Goal: Task Accomplishment & Management: Complete application form

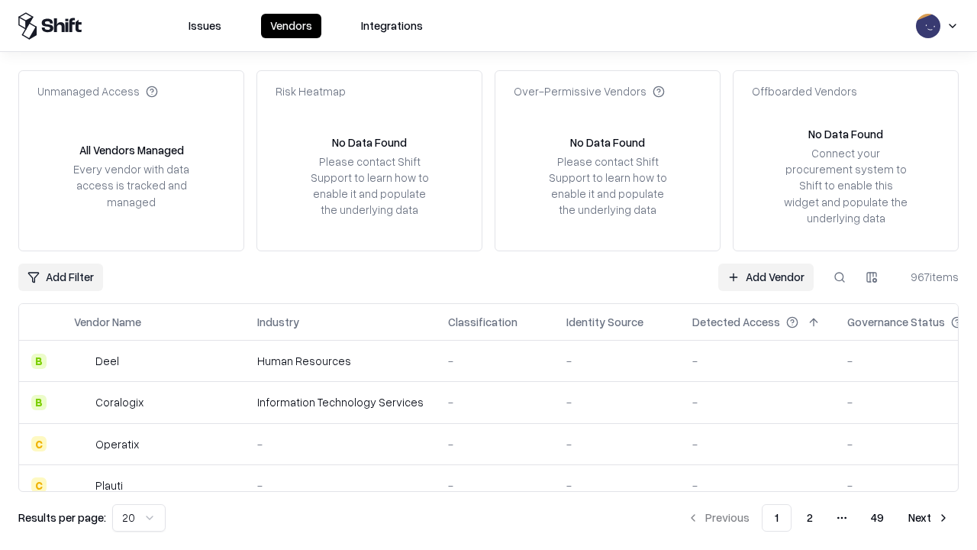
click at [766, 276] on link "Add Vendor" at bounding box center [765, 276] width 95 height 27
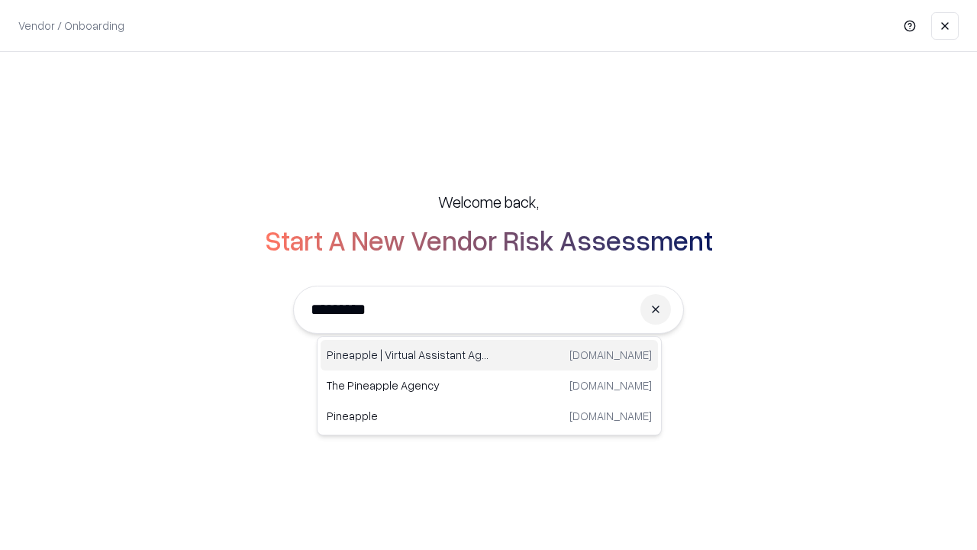
click at [489, 355] on div "Pineapple | Virtual Assistant Agency trypineapple.com" at bounding box center [489, 355] width 337 height 31
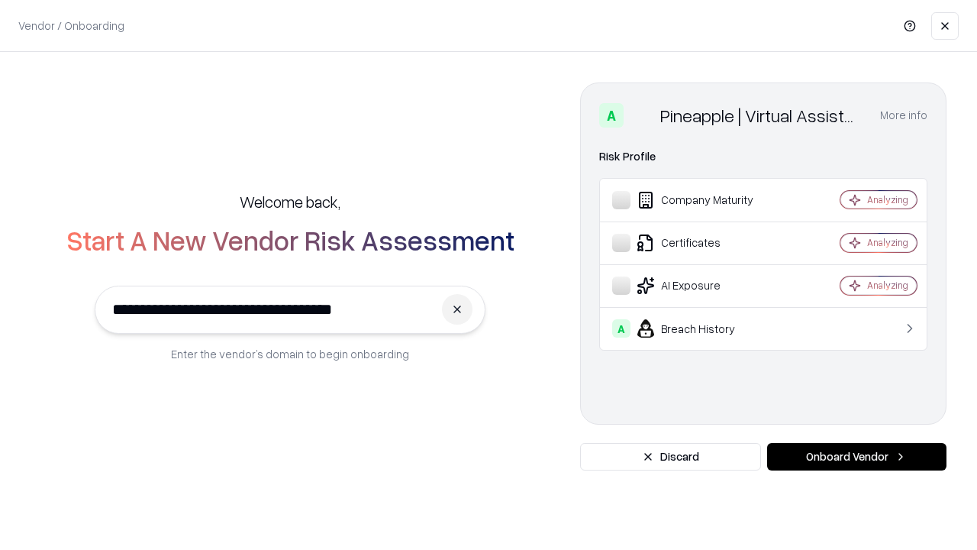
type input "**********"
click at [856, 456] on button "Onboard Vendor" at bounding box center [856, 456] width 179 height 27
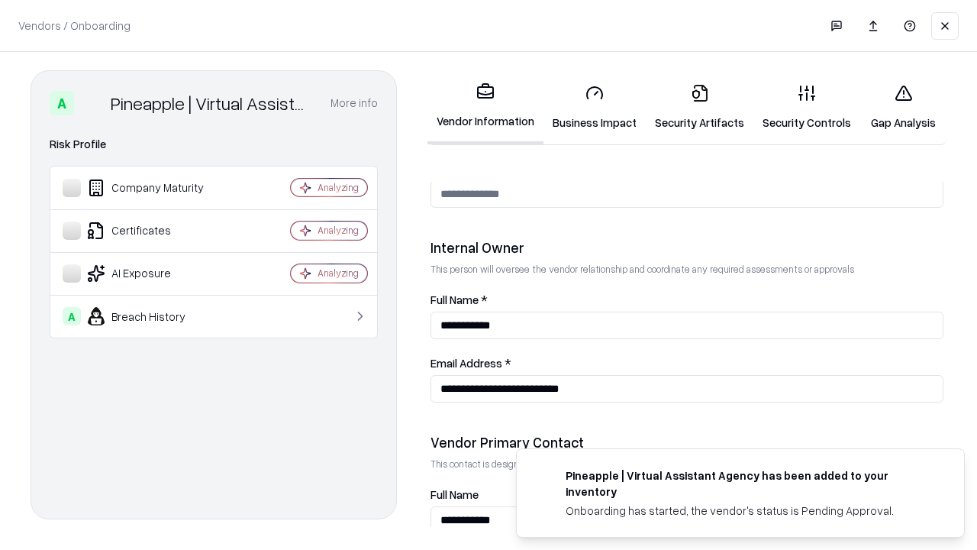
scroll to position [791, 0]
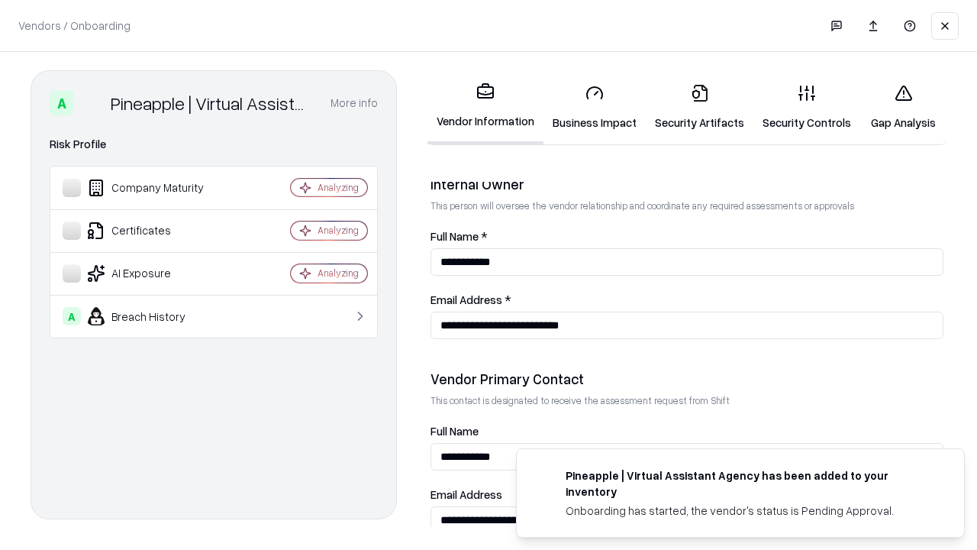
click at [699, 107] on link "Security Artifacts" at bounding box center [700, 107] width 108 height 71
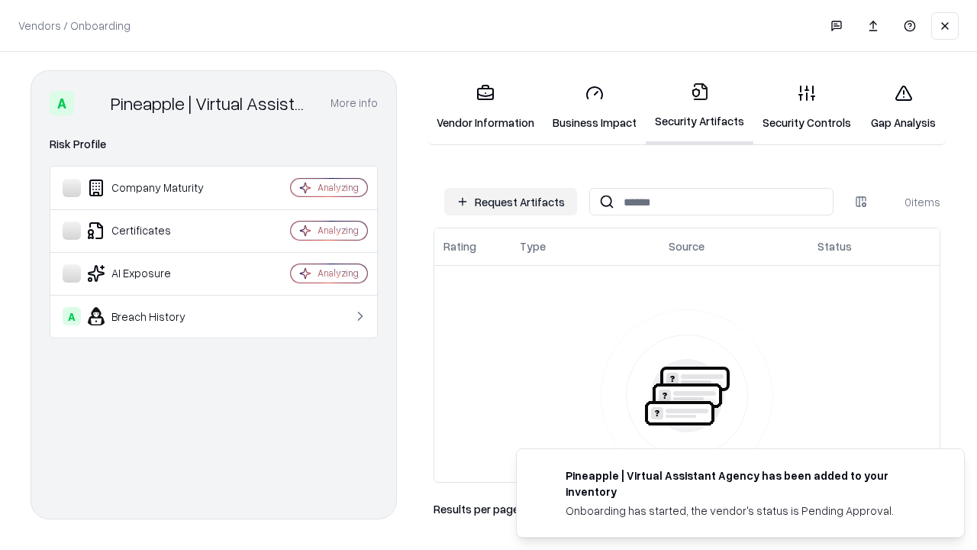
click at [511, 202] on button "Request Artifacts" at bounding box center [510, 201] width 133 height 27
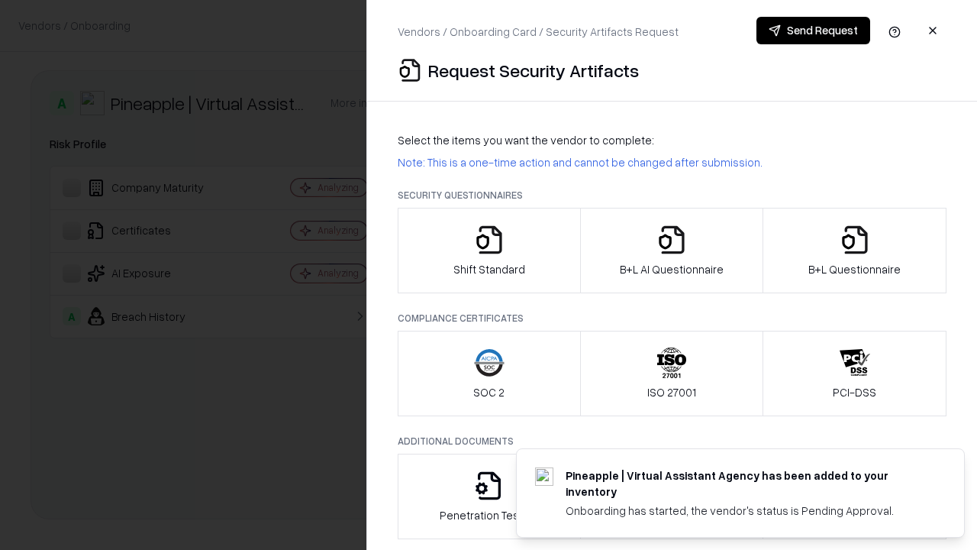
click at [854, 250] on icon "button" at bounding box center [855, 239] width 31 height 31
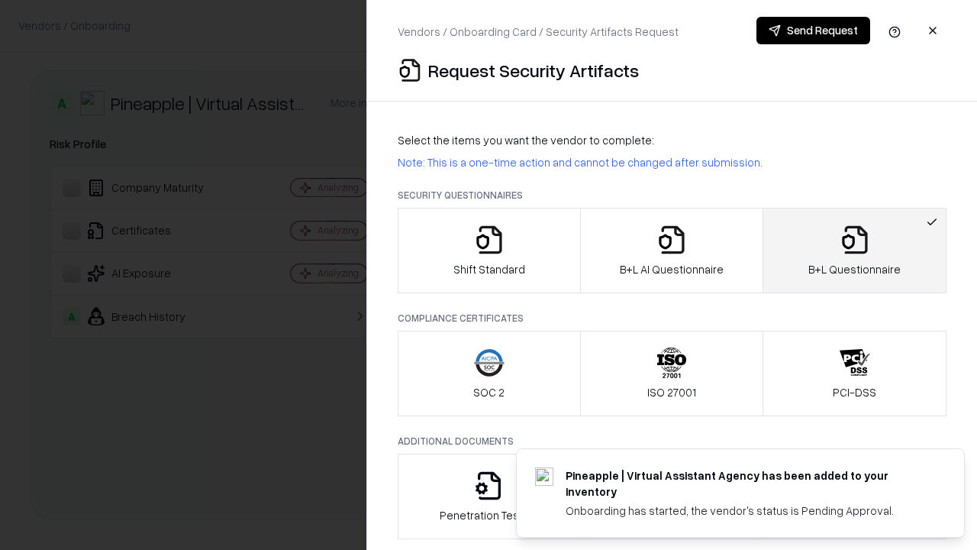
click at [671, 250] on icon "button" at bounding box center [671, 239] width 31 height 31
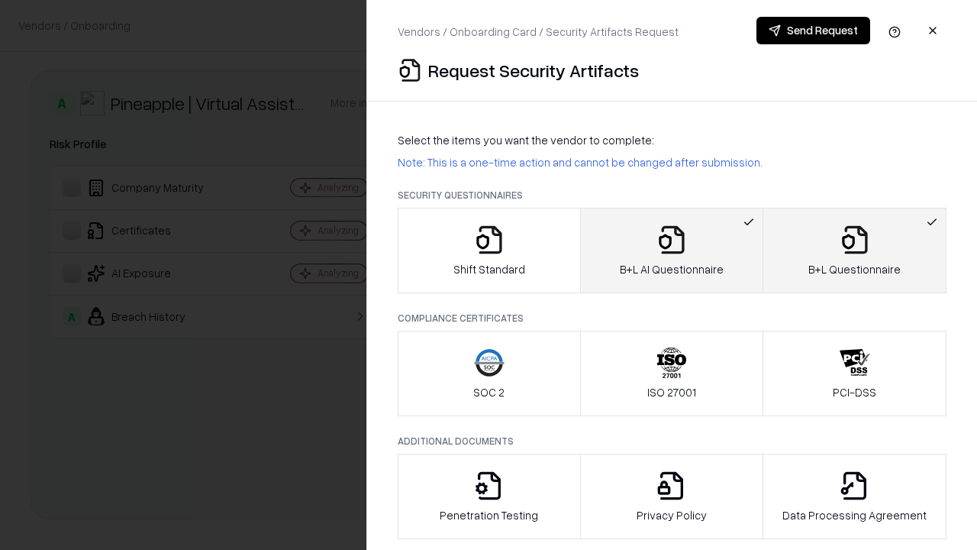
click at [813, 31] on button "Send Request" at bounding box center [813, 30] width 114 height 27
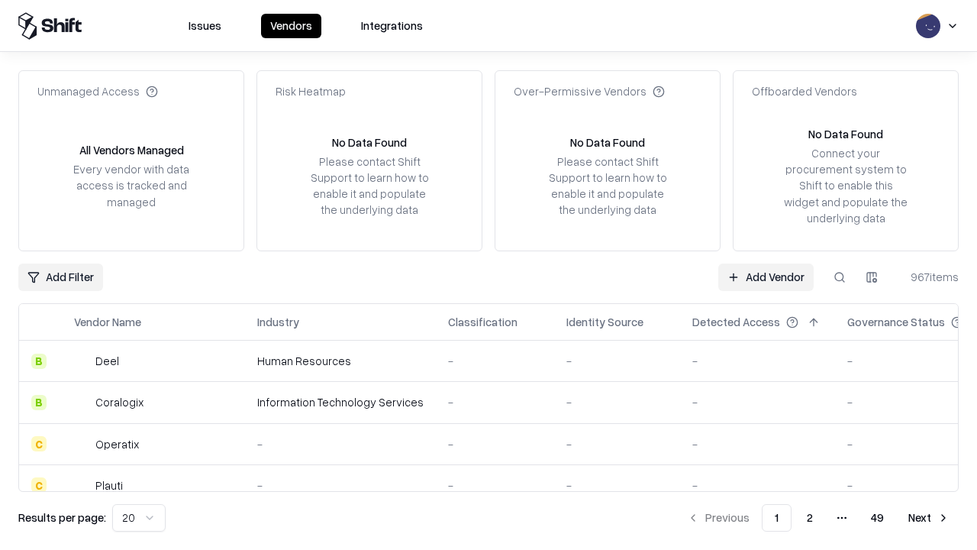
click at [840, 276] on button at bounding box center [839, 276] width 27 height 27
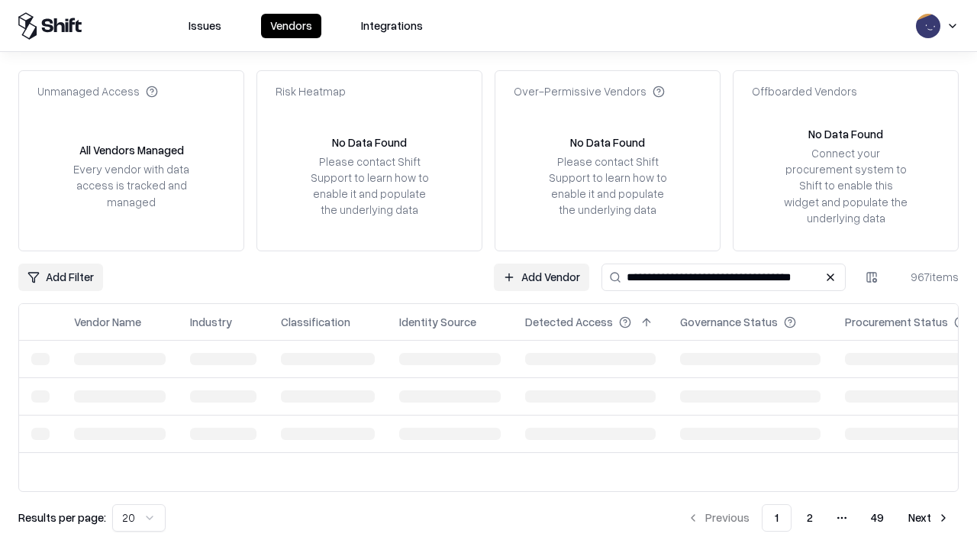
type input "**********"
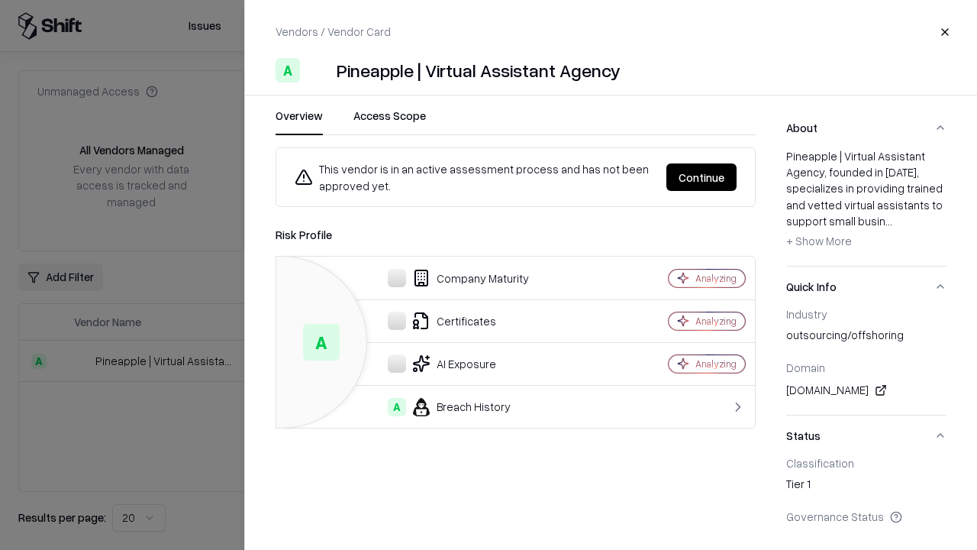
click at [701, 177] on button "Continue" at bounding box center [701, 176] width 70 height 27
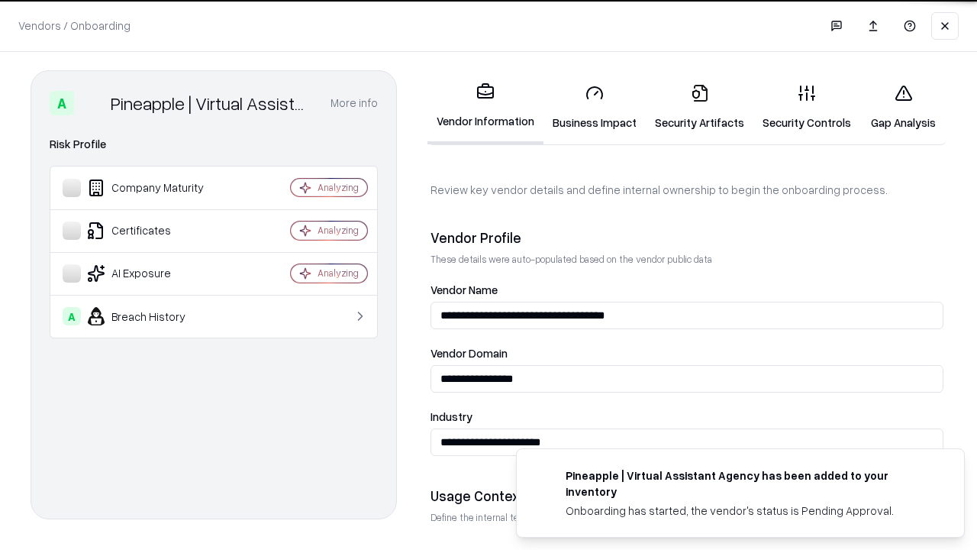
click at [699, 107] on link "Security Artifacts" at bounding box center [700, 107] width 108 height 71
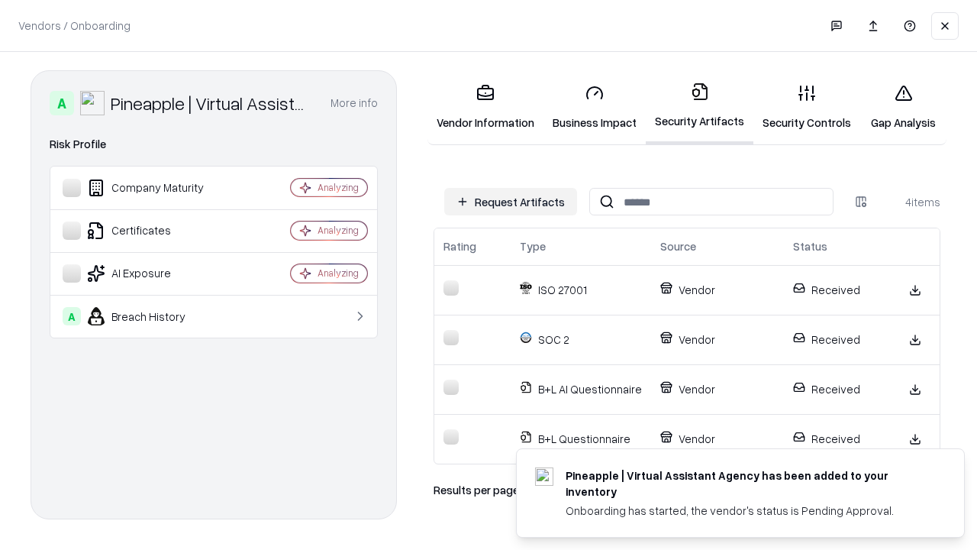
click at [903, 107] on link "Gap Analysis" at bounding box center [903, 107] width 86 height 71
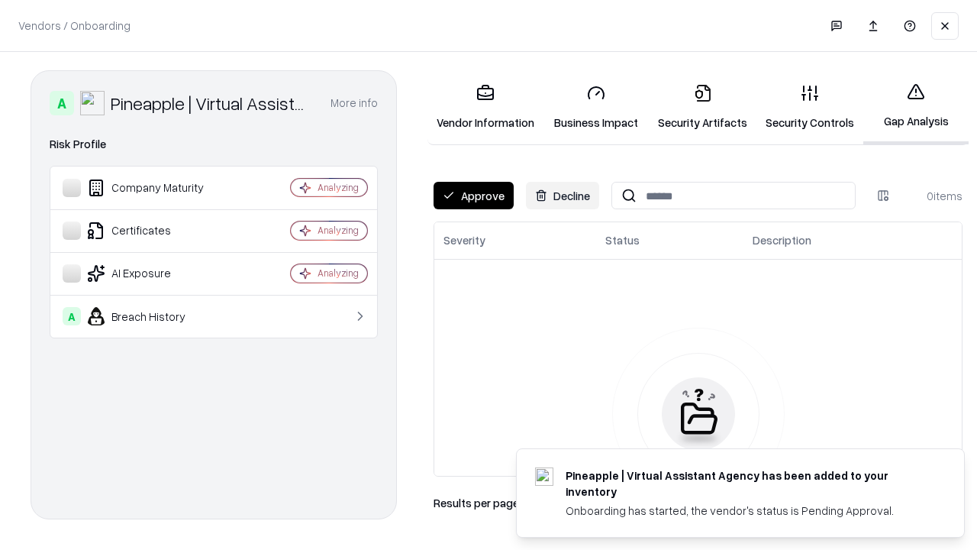
click at [473, 195] on button "Approve" at bounding box center [474, 195] width 80 height 27
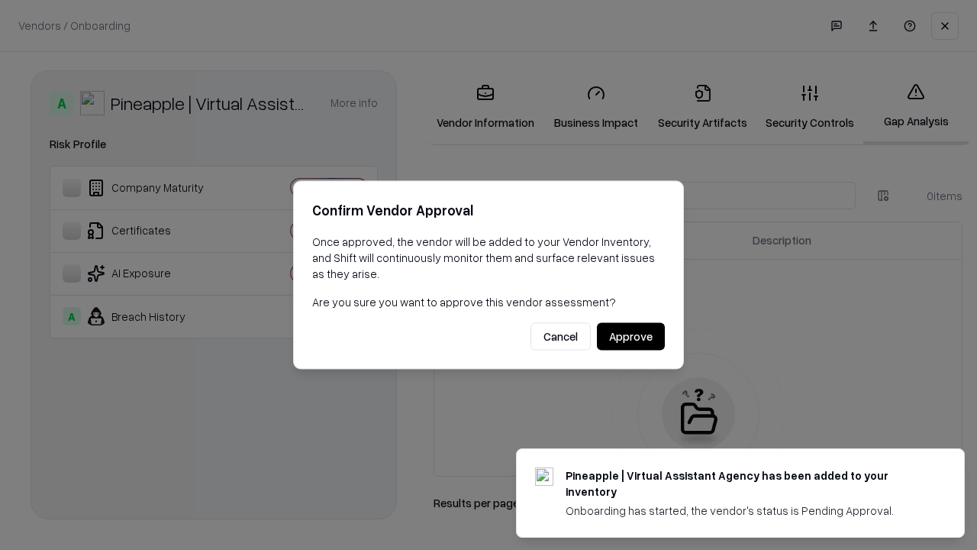
click at [631, 336] on button "Approve" at bounding box center [631, 336] width 68 height 27
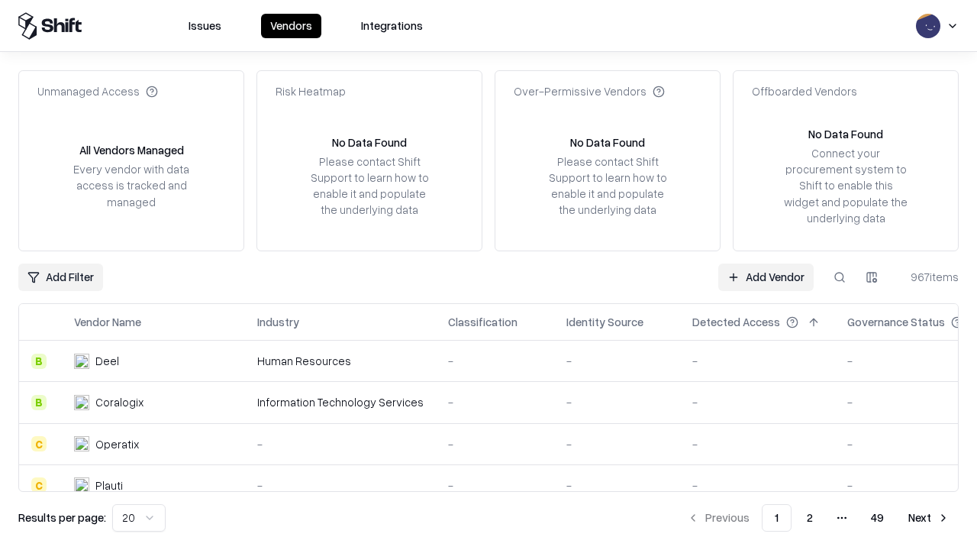
type input "**********"
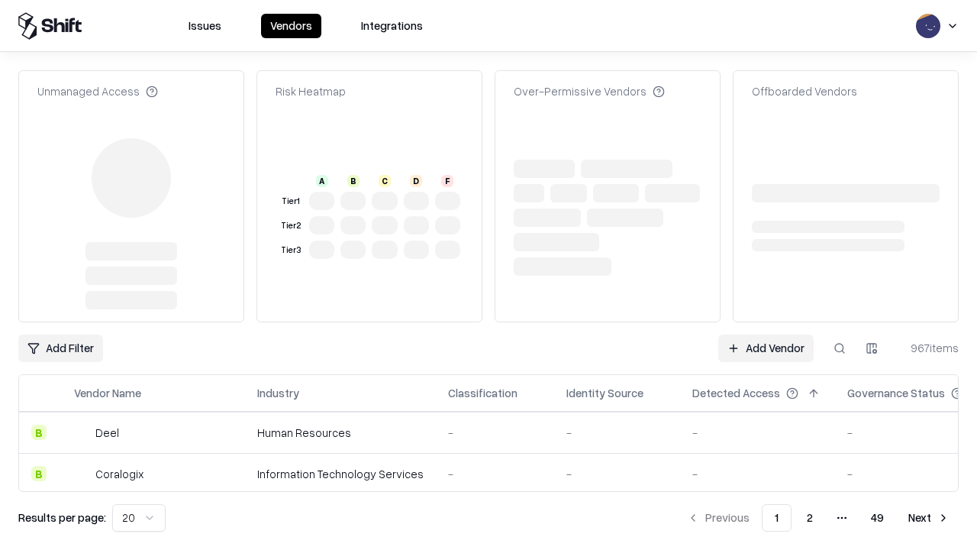
click at [766, 334] on link "Add Vendor" at bounding box center [765, 347] width 95 height 27
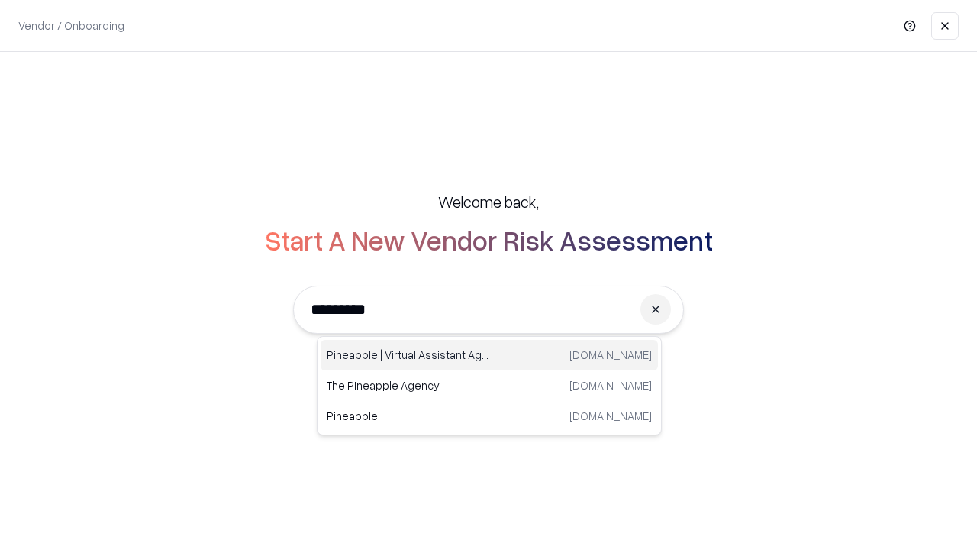
click at [489, 355] on div "Pineapple | Virtual Assistant Agency [DOMAIN_NAME]" at bounding box center [489, 355] width 337 height 31
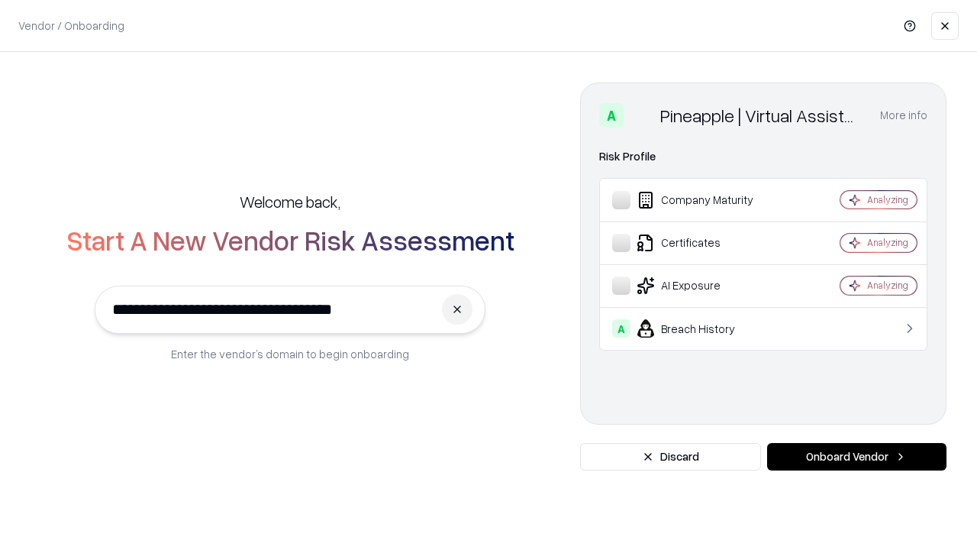
type input "**********"
click at [856, 456] on button "Onboard Vendor" at bounding box center [856, 456] width 179 height 27
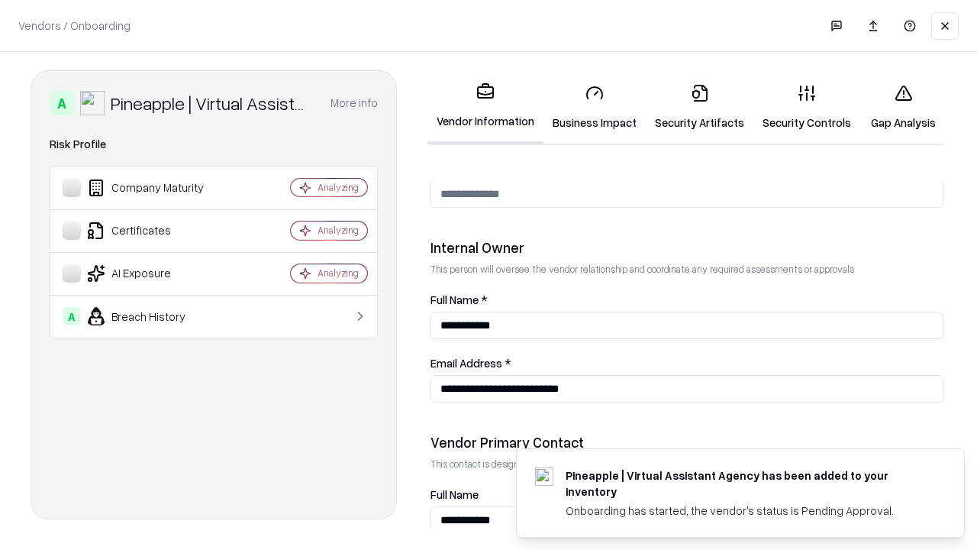
scroll to position [791, 0]
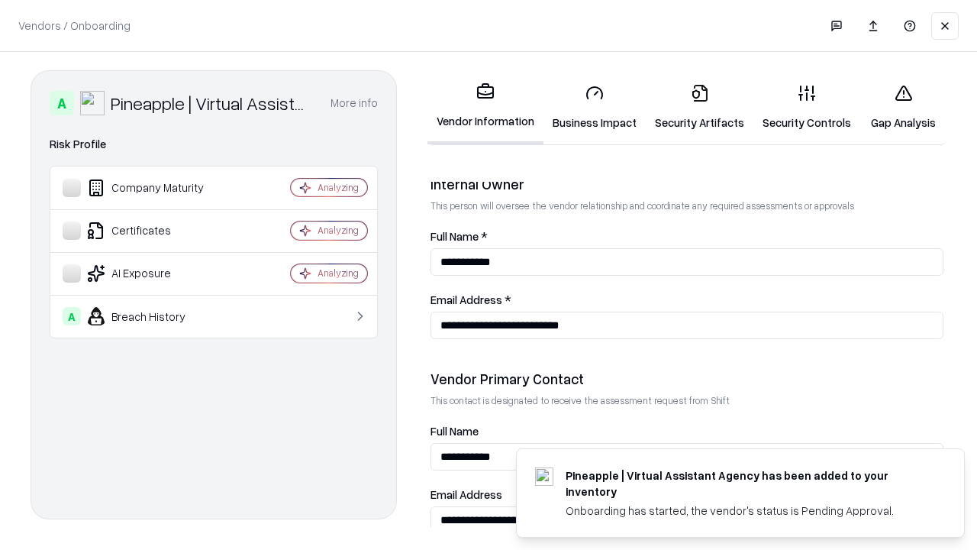
click at [903, 107] on link "Gap Analysis" at bounding box center [903, 107] width 86 height 71
